Goal: Transaction & Acquisition: Purchase product/service

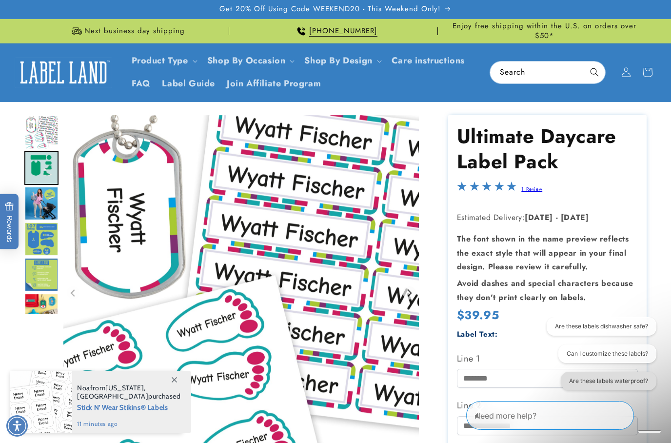
click at [564, 379] on button "Are these labels waterproof?" at bounding box center [608, 380] width 96 height 19
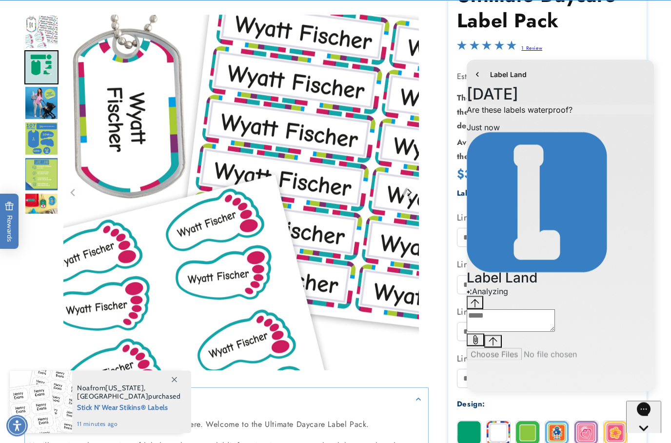
scroll to position [141, 0]
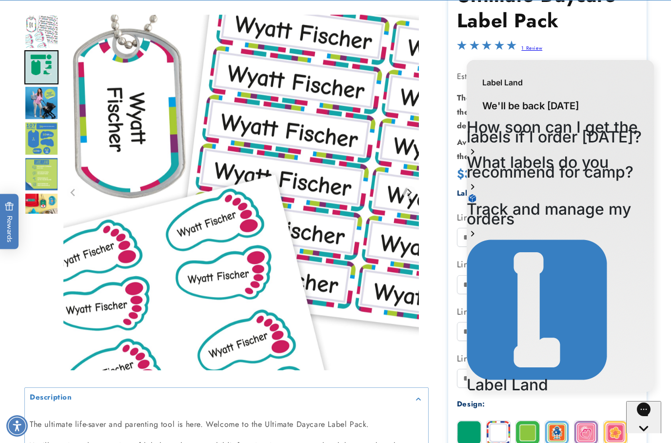
click at [406, 369] on img "Gallery Viewer" at bounding box center [240, 192] width 355 height 355
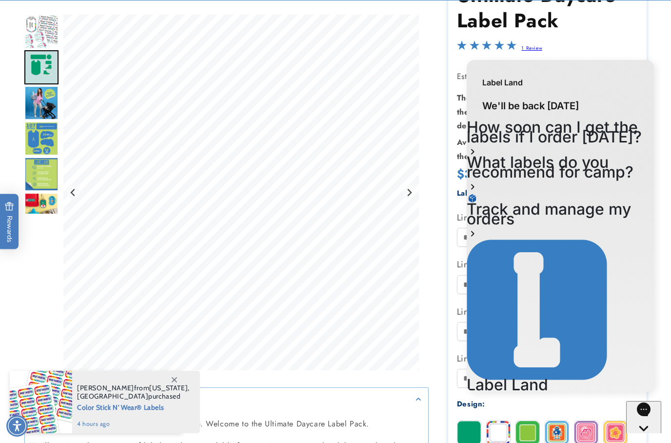
click at [630, 14] on h1 "Ultimate Daycare Label Pack" at bounding box center [547, 7] width 181 height 51
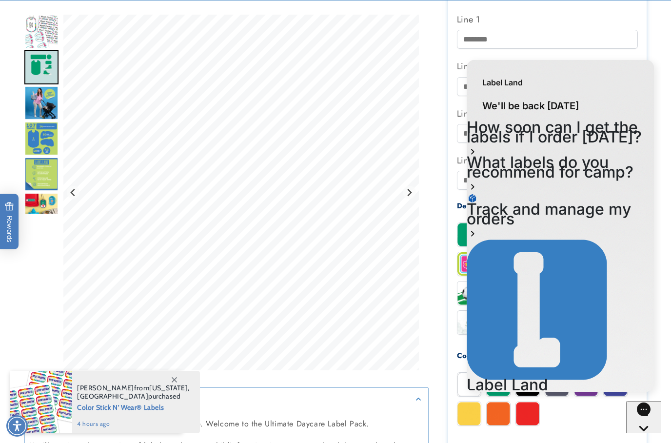
scroll to position [338, 0]
click at [172, 388] on span at bounding box center [174, 380] width 18 height 18
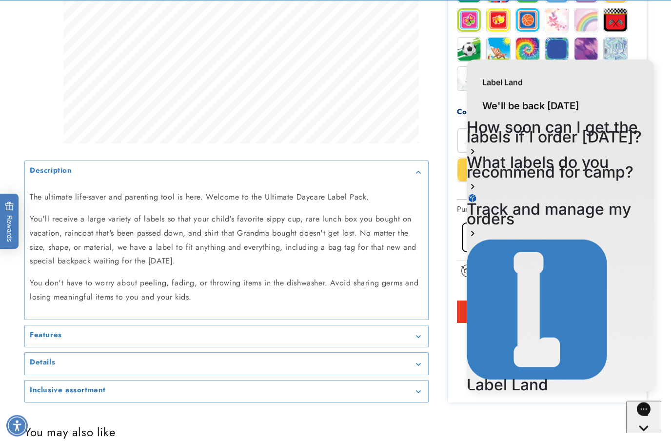
scroll to position [583, 0]
click at [55, 367] on div "Details" at bounding box center [226, 362] width 393 height 7
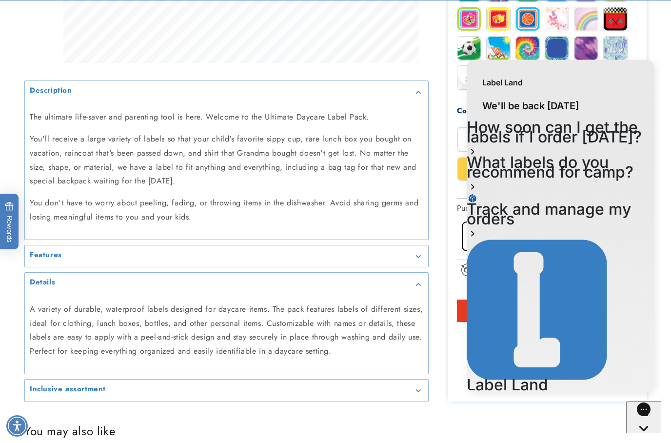
click at [59, 394] on h2 "Inclusive assortment" at bounding box center [68, 389] width 76 height 10
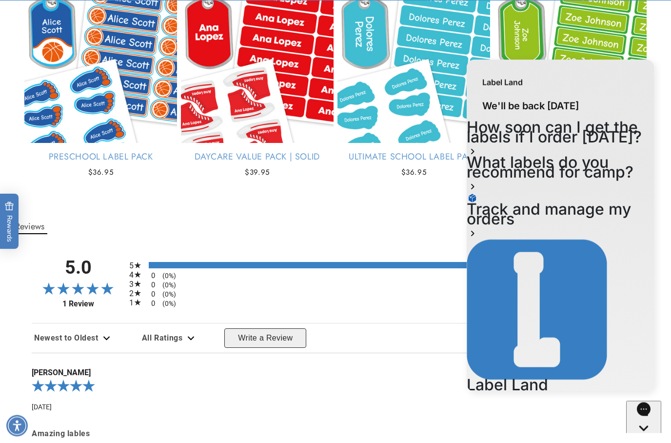
scroll to position [1247, 0]
click at [652, 440] on div "Gorgias live chat" at bounding box center [643, 446] width 27 height 12
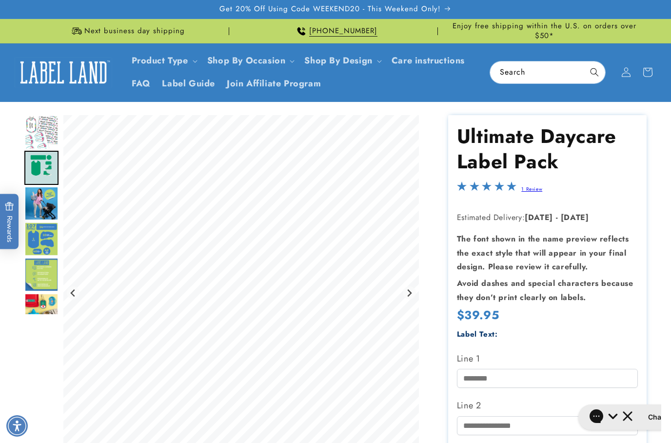
scroll to position [39, 0]
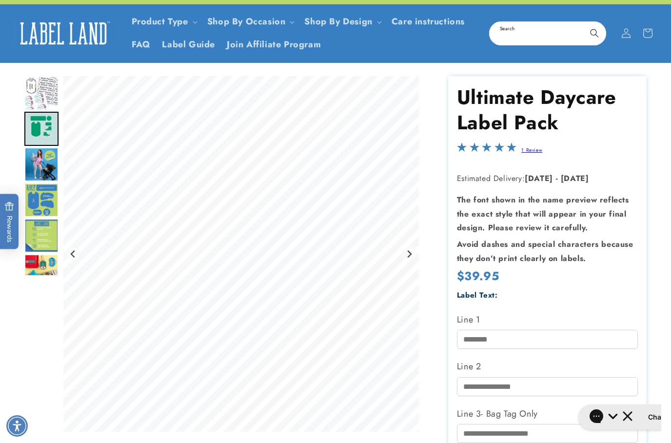
click at [548, 27] on input "Search" at bounding box center [547, 33] width 115 height 22
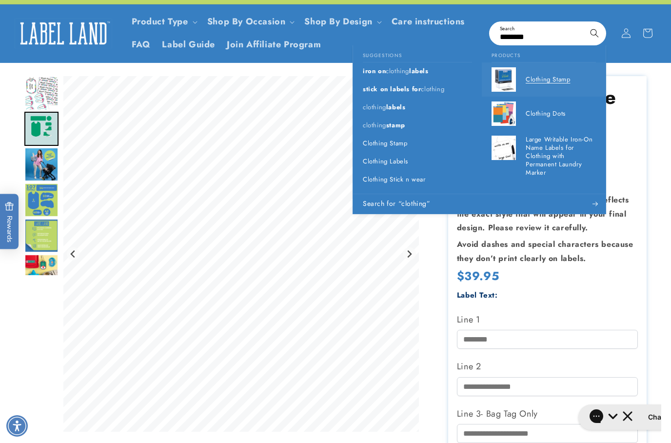
type input "********"
click at [542, 76] on p "Clothing Stamp" at bounding box center [561, 80] width 70 height 8
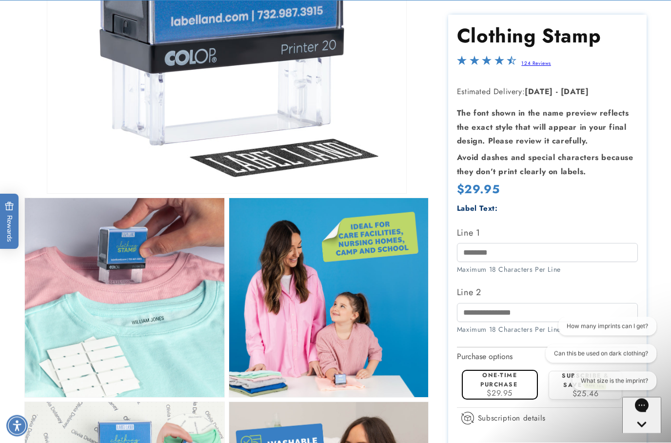
scroll to position [286, 0]
click at [512, 251] on input "Line 1" at bounding box center [547, 252] width 181 height 19
type input "**********"
click at [552, 313] on input "Line 2" at bounding box center [547, 312] width 181 height 19
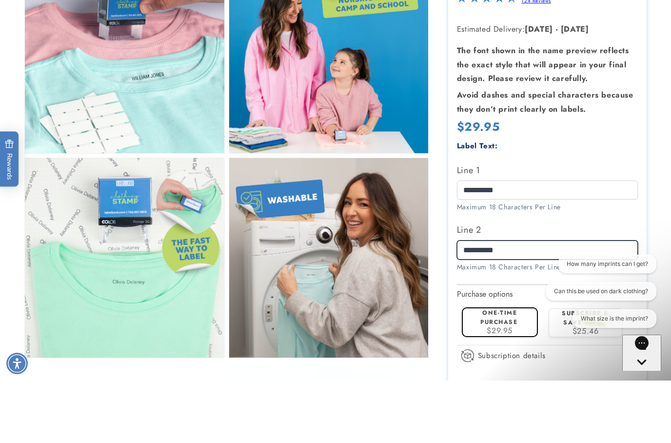
scroll to position [477, 0]
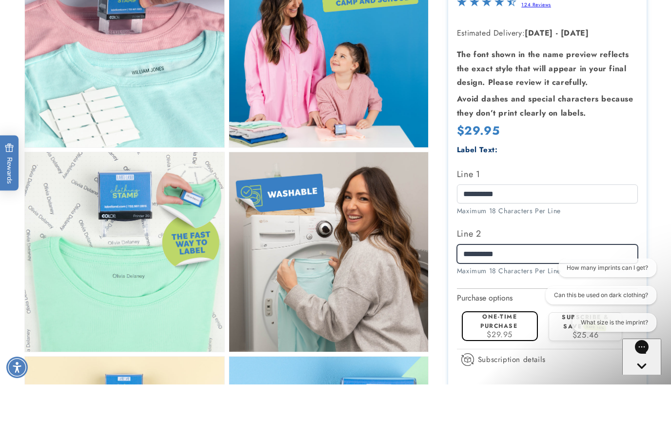
type input "**********"
click at [509, 387] on span "$29.95" at bounding box center [500, 392] width 26 height 11
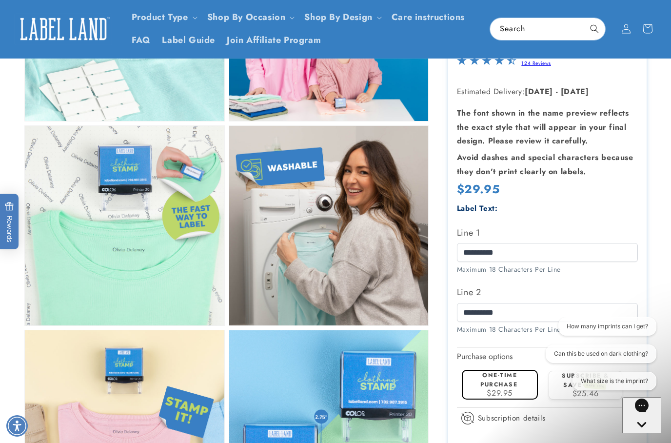
scroll to position [562, 0]
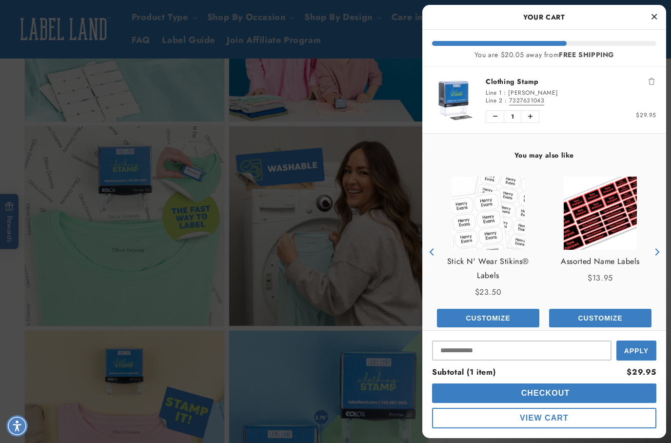
click at [655, 19] on icon "Close Cart" at bounding box center [653, 16] width 5 height 9
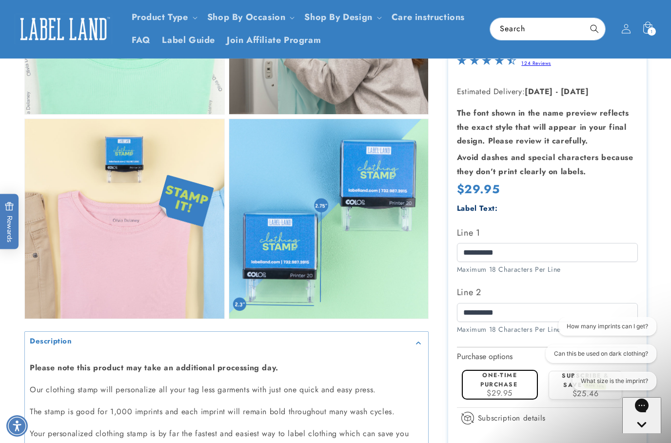
scroll to position [773, 0]
click at [627, 266] on div "Maximum 18 Characters Per Line" at bounding box center [547, 269] width 181 height 10
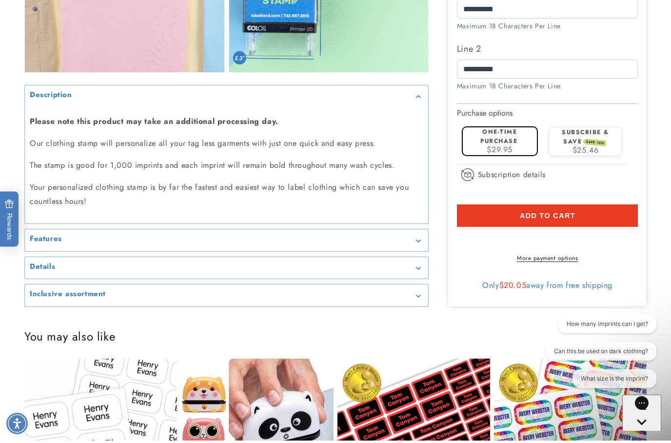
scroll to position [1019, 0]
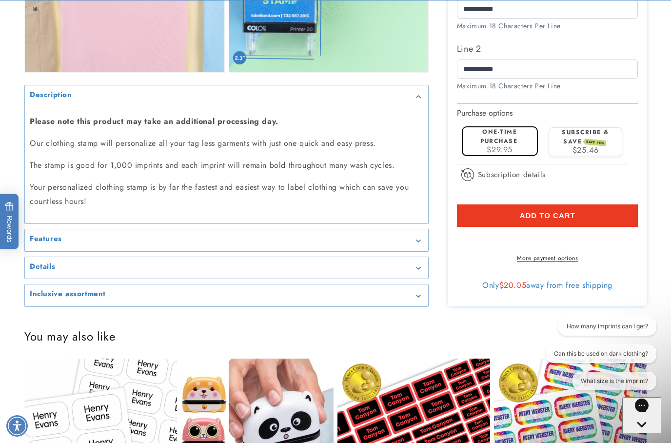
click at [565, 220] on span "Add to cart" at bounding box center [548, 216] width 56 height 9
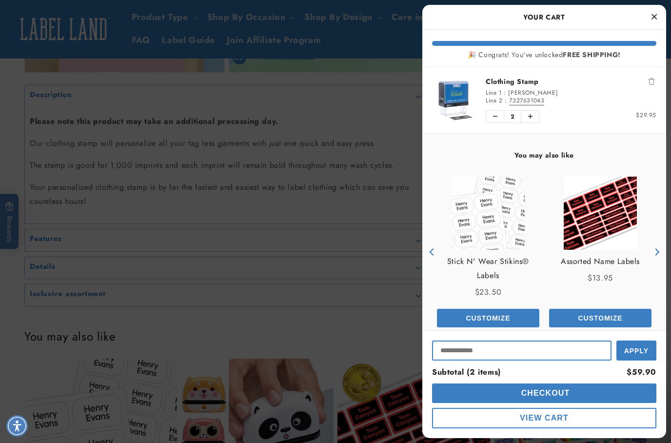
click at [540, 360] on input "Input Discount" at bounding box center [521, 350] width 179 height 20
type input "*********"
click at [635, 353] on span "Apply" at bounding box center [636, 350] width 24 height 8
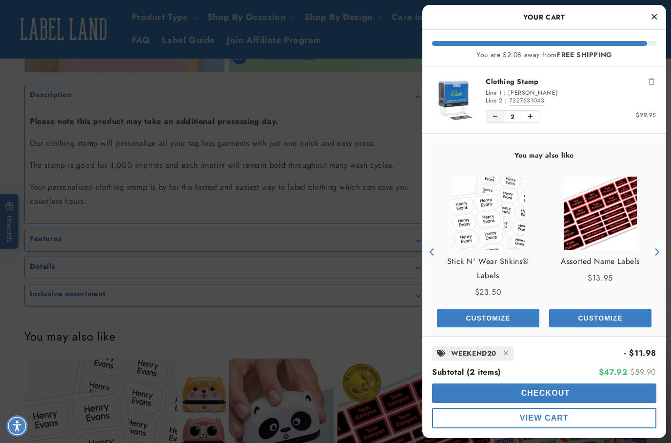
click at [493, 118] on icon "Decrease quantity of Clothing Stamp" at bounding box center [495, 117] width 4 height 6
click at [515, 428] on button "View Cart" at bounding box center [544, 418] width 224 height 20
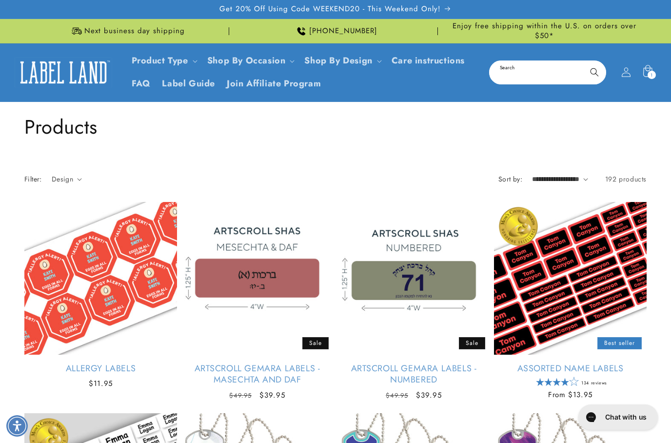
click at [527, 69] on input "Search" at bounding box center [547, 72] width 115 height 22
type input "**********"
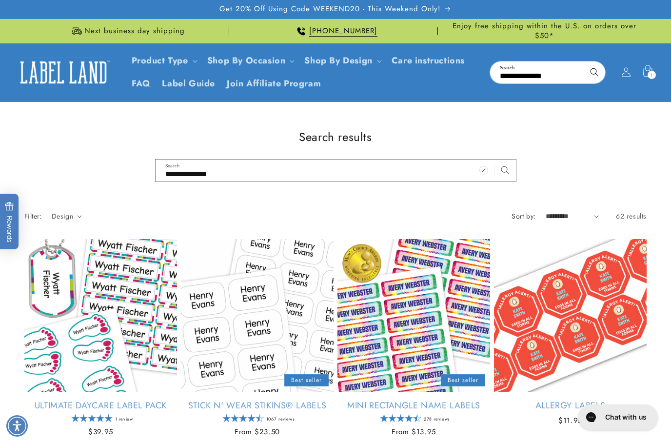
scroll to position [3, 0]
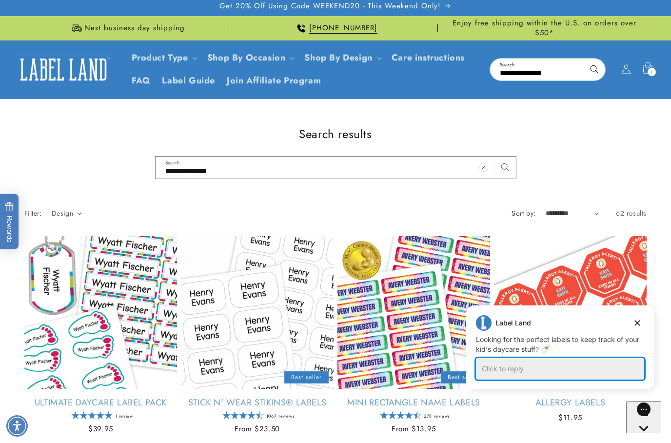
click at [533, 370] on div "Click to reply" at bounding box center [560, 368] width 168 height 21
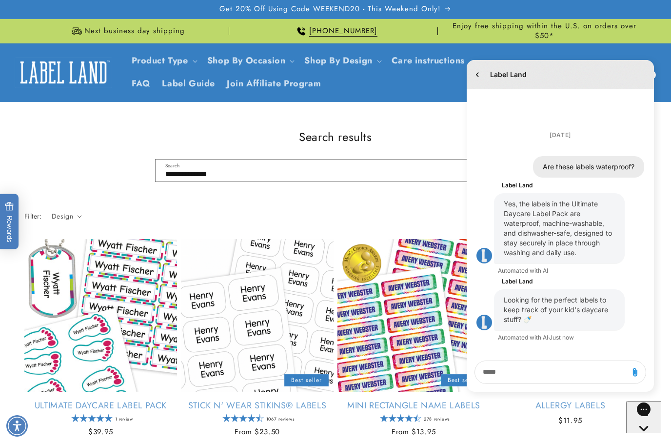
scroll to position [0, 0]
click at [547, 373] on textarea "live chat message input" at bounding box center [551, 372] width 145 height 22
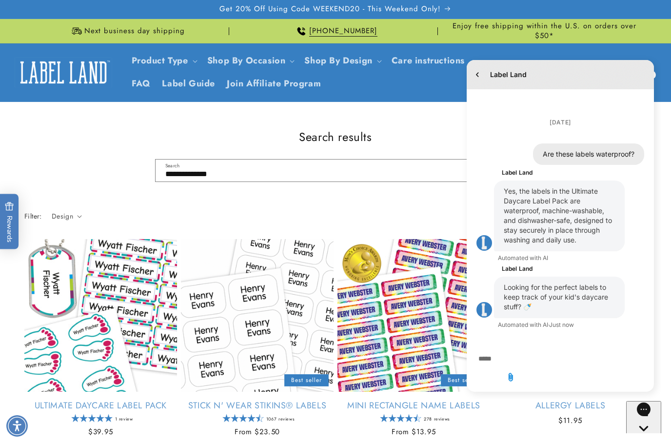
scroll to position [3, 0]
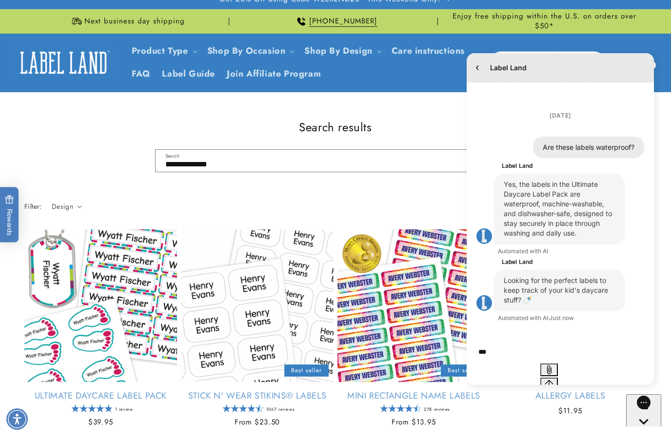
type textarea "***"
click at [553, 380] on icon "Send message" at bounding box center [549, 384] width 8 height 8
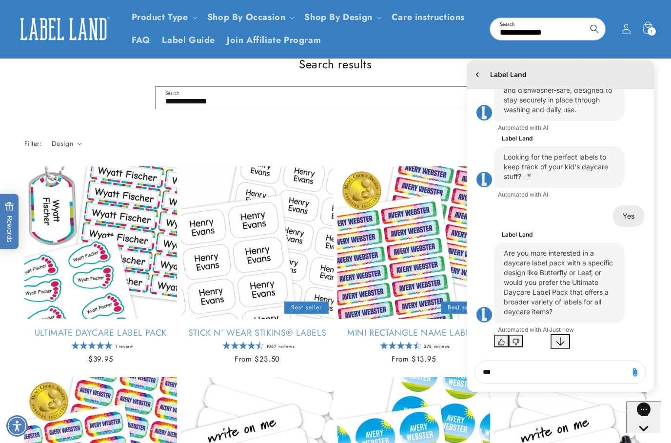
scroll to position [67, 0]
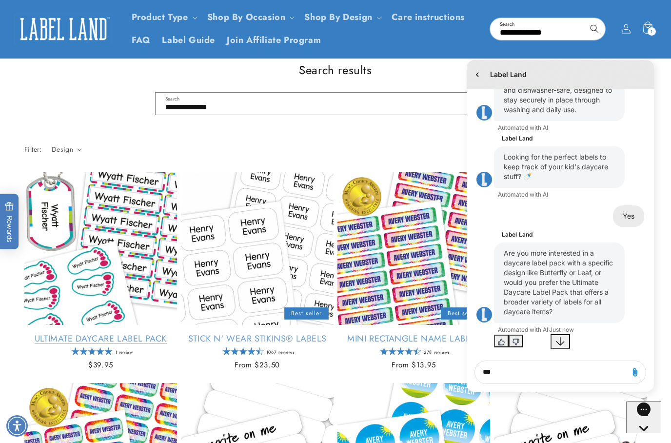
click at [59, 333] on link "Ultimate Daycare Label Pack" at bounding box center [100, 338] width 153 height 11
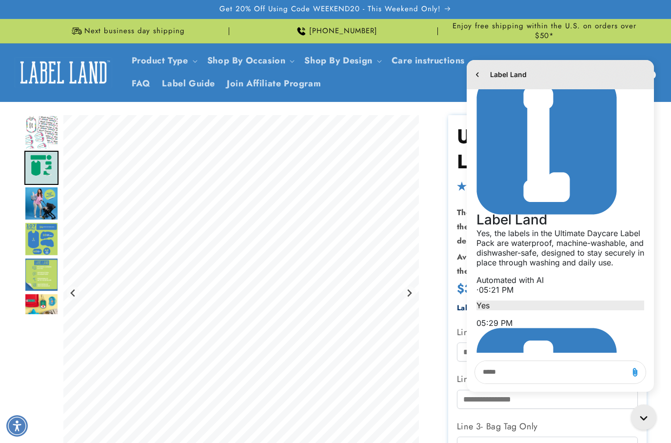
scroll to position [14, 0]
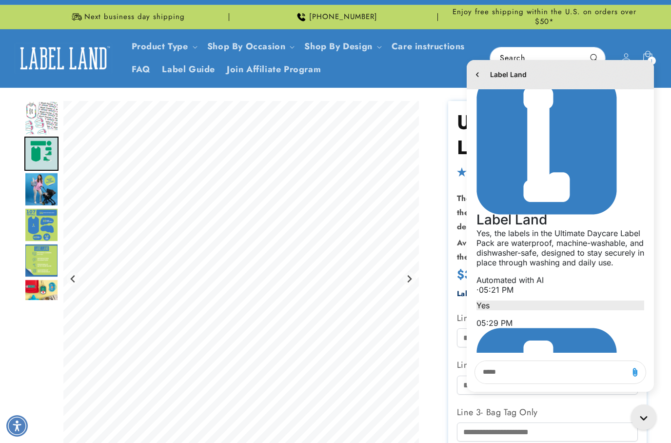
click at [45, 180] on img "Go to slide 3" at bounding box center [41, 189] width 34 height 34
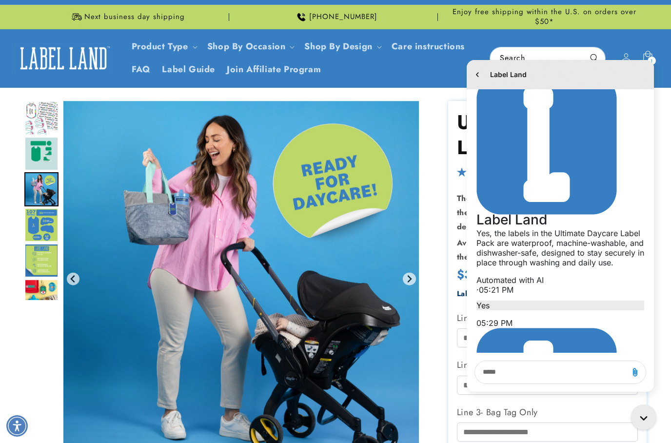
click at [37, 253] on img "Go to slide 5" at bounding box center [41, 260] width 34 height 34
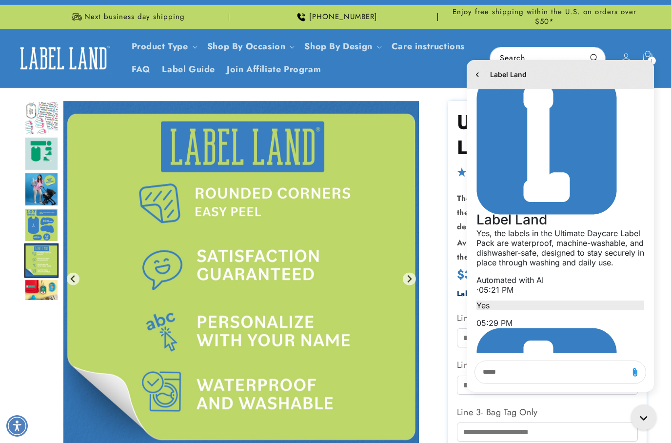
click at [43, 292] on img "Go to slide 6" at bounding box center [41, 296] width 34 height 34
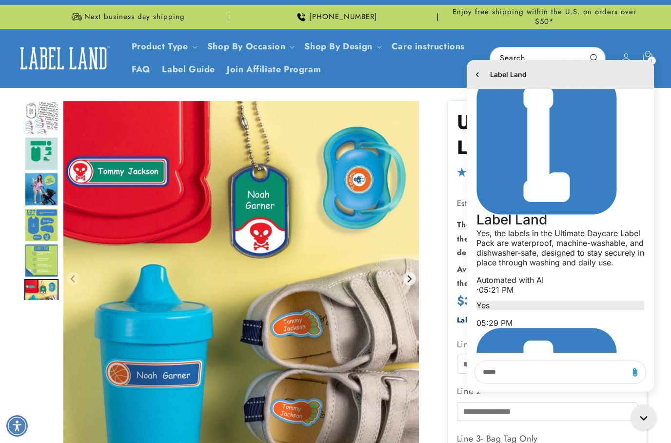
scroll to position [0, 0]
click at [645, 420] on icon "Gorgias live chat" at bounding box center [645, 418] width 11 height 11
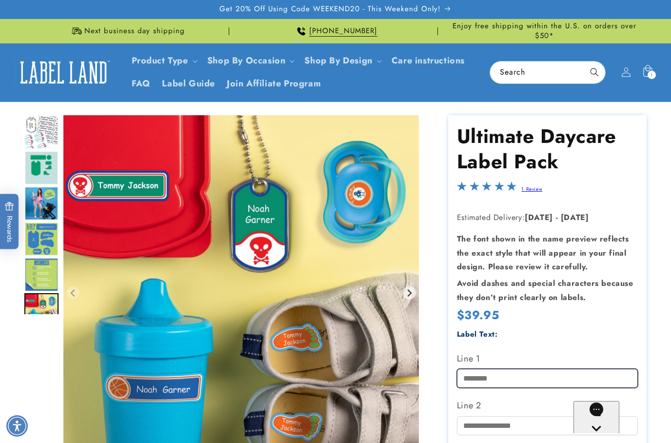
click at [531, 370] on input "Line 1" at bounding box center [547, 378] width 181 height 19
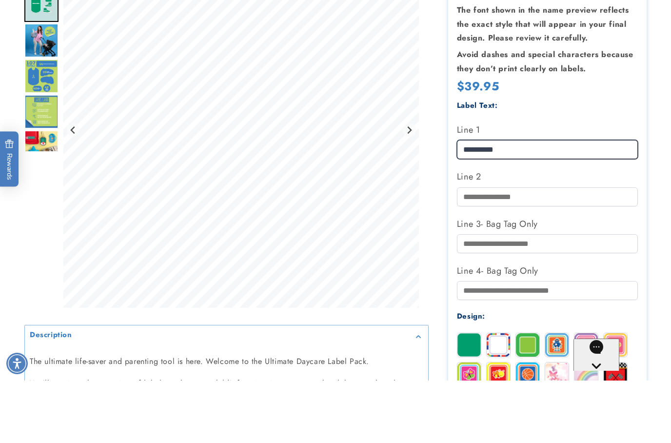
scroll to position [171, 0]
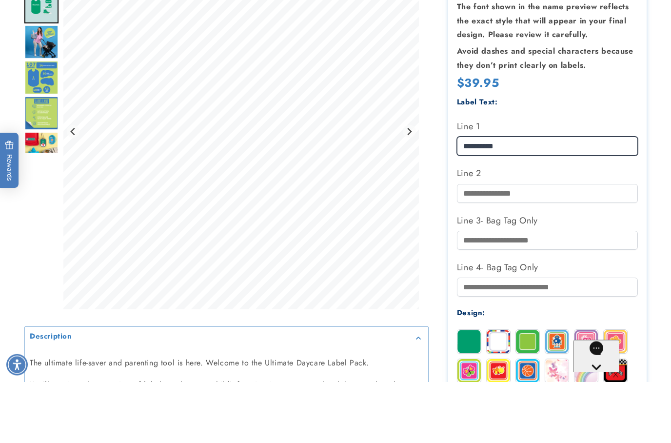
type input "**********"
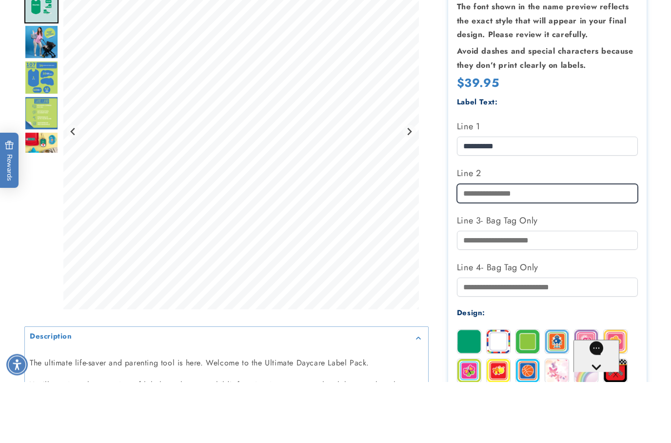
click at [531, 245] on input "Line 2" at bounding box center [547, 254] width 181 height 19
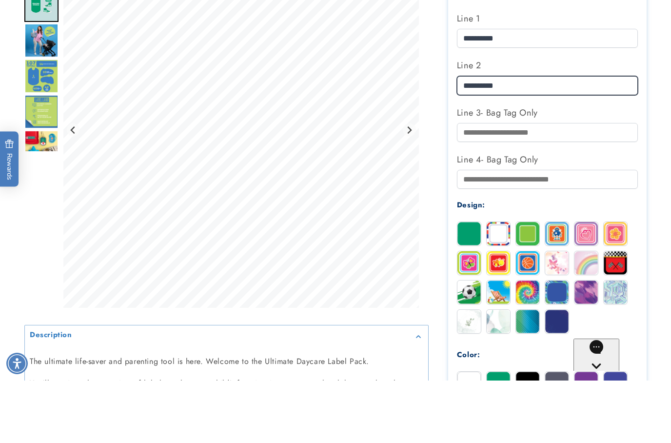
scroll to position [277, 0]
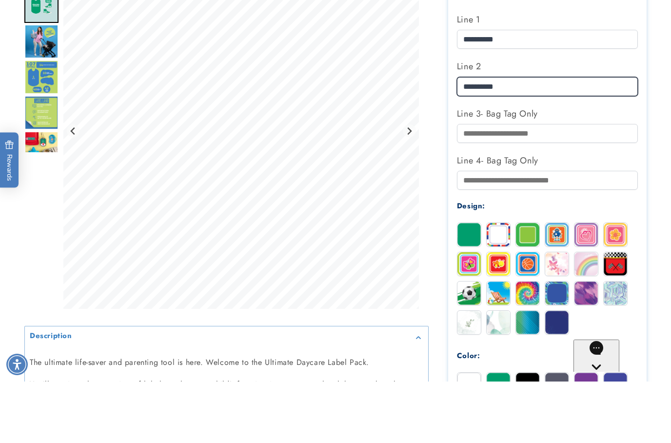
type input "**********"
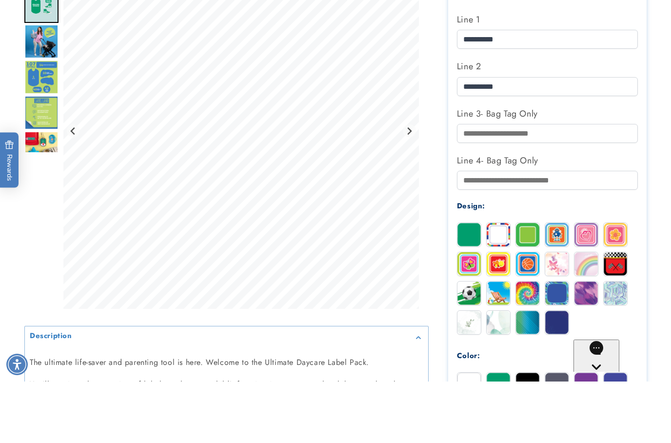
click at [529, 313] on img at bounding box center [527, 324] width 23 height 23
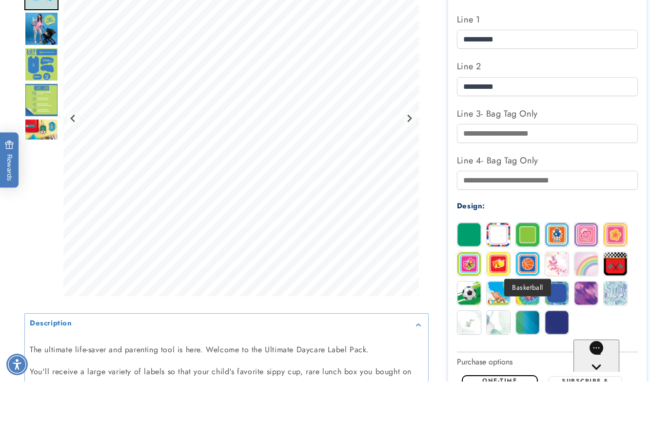
scroll to position [339, 0]
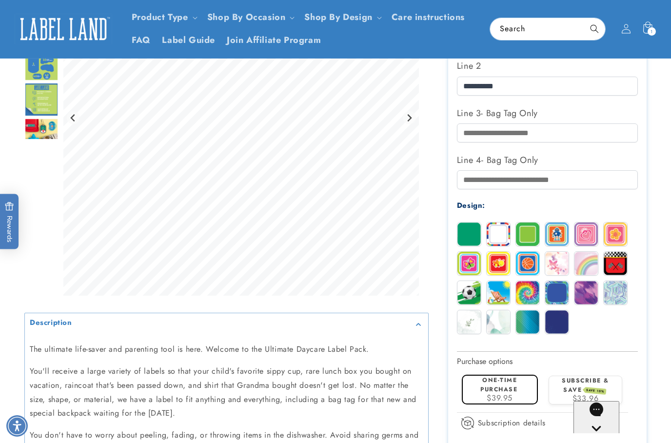
click at [556, 288] on img at bounding box center [556, 292] width 23 height 23
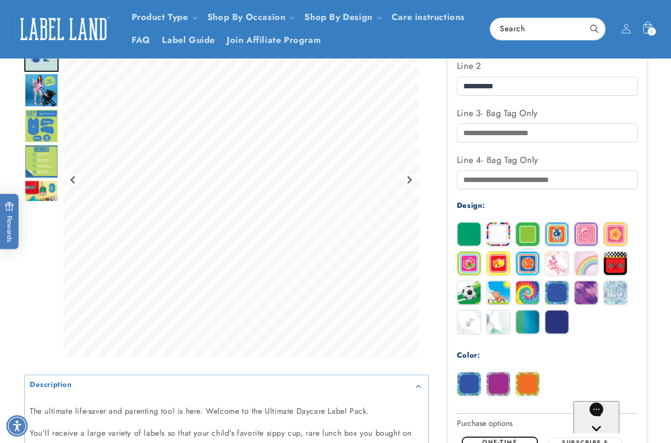
click at [467, 294] on img at bounding box center [468, 292] width 23 height 23
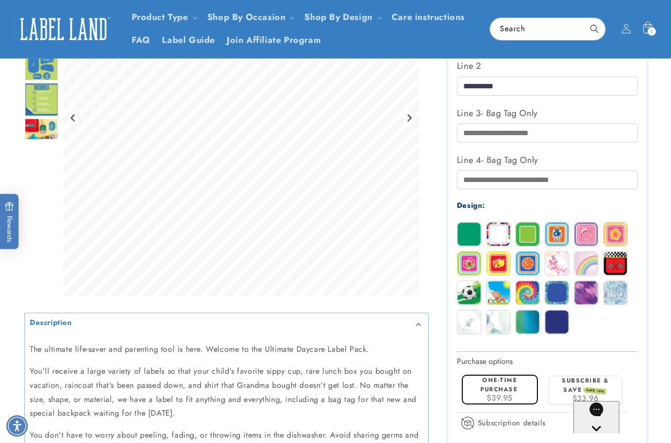
click at [528, 322] on img at bounding box center [527, 321] width 23 height 23
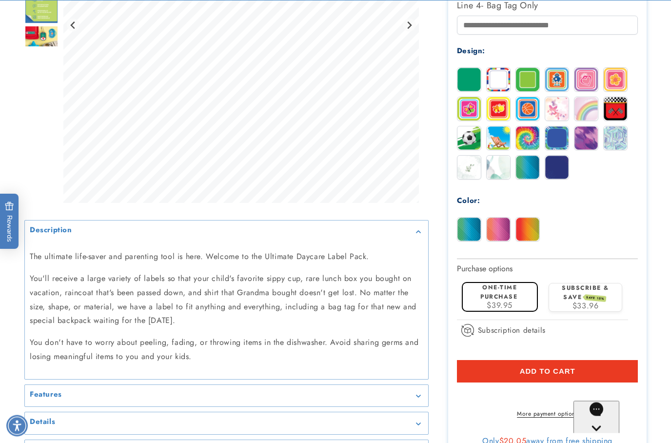
scroll to position [498, 0]
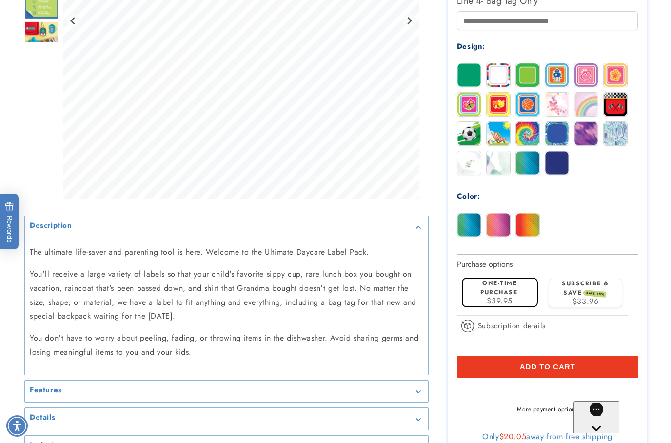
click at [508, 289] on label "One-time purchase" at bounding box center [498, 287] width 37 height 18
click at [563, 367] on span "Add to cart" at bounding box center [548, 366] width 56 height 9
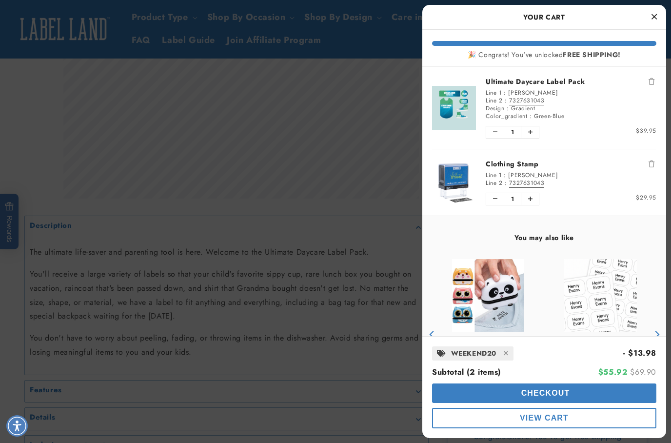
click at [564, 397] on span "Checkout" at bounding box center [544, 393] width 51 height 8
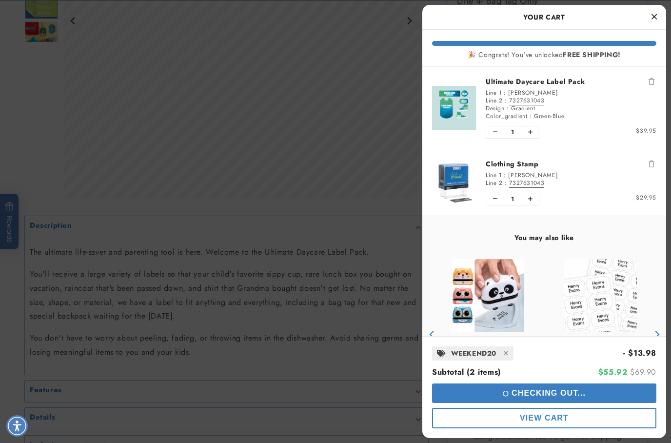
scroll to position [537, 0]
